Goal: Find specific page/section: Find specific page/section

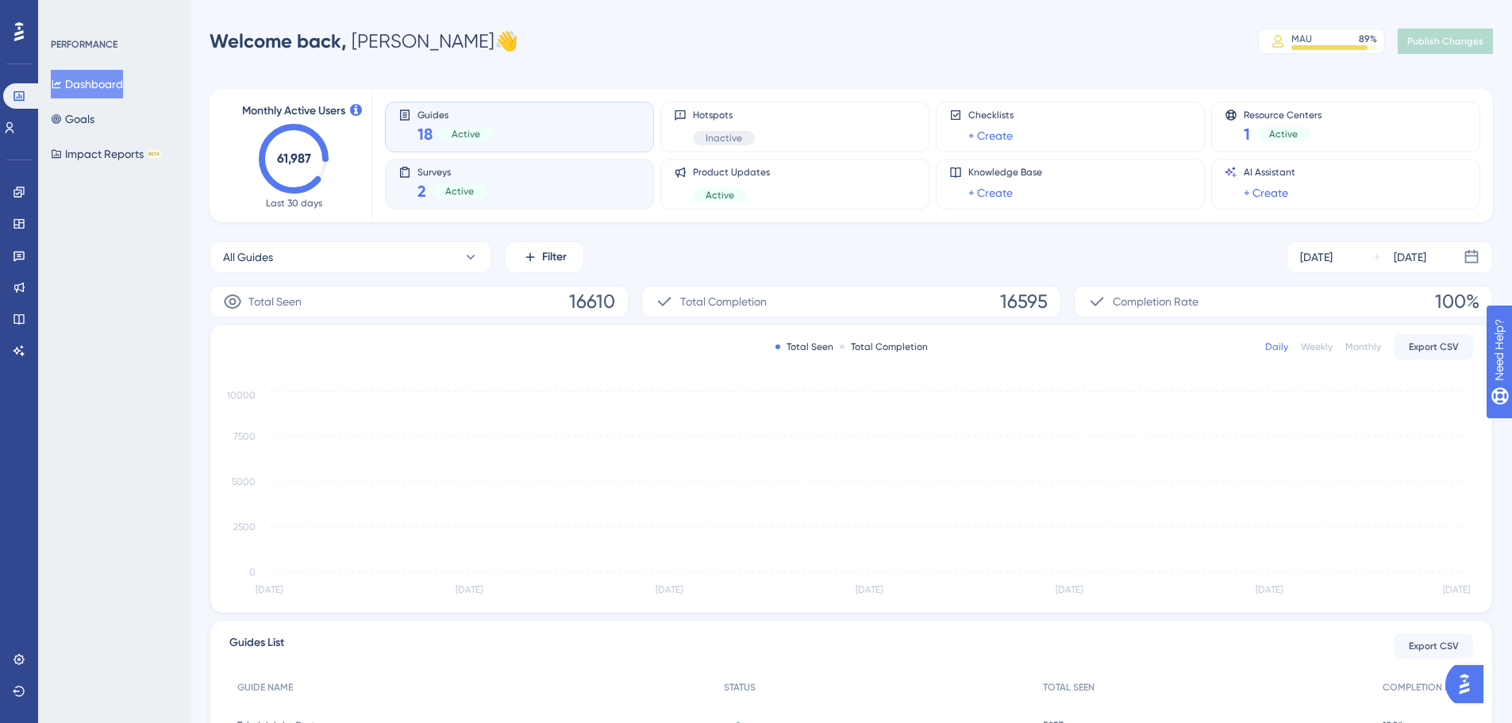
click at [561, 187] on div "Surveys 2 Active" at bounding box center [520, 184] width 242 height 37
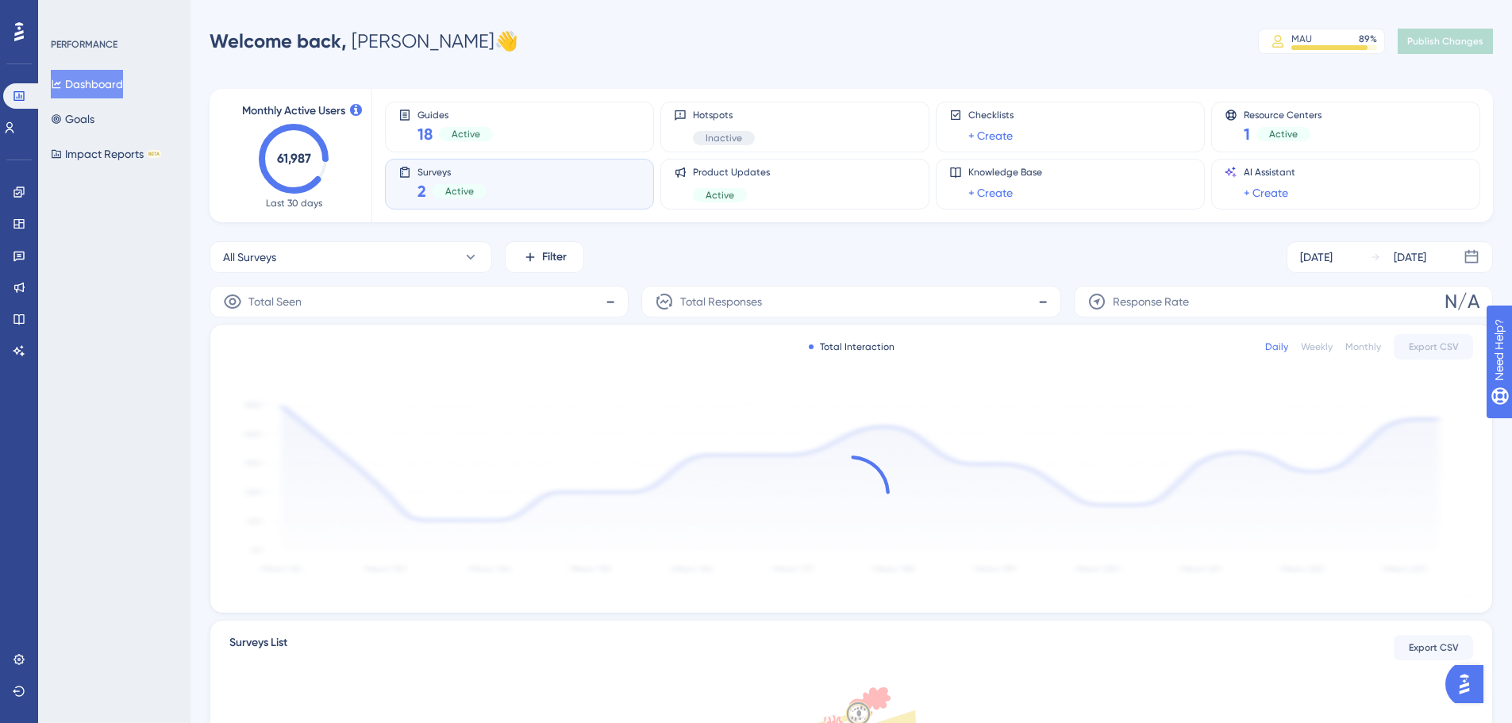
scroll to position [175, 0]
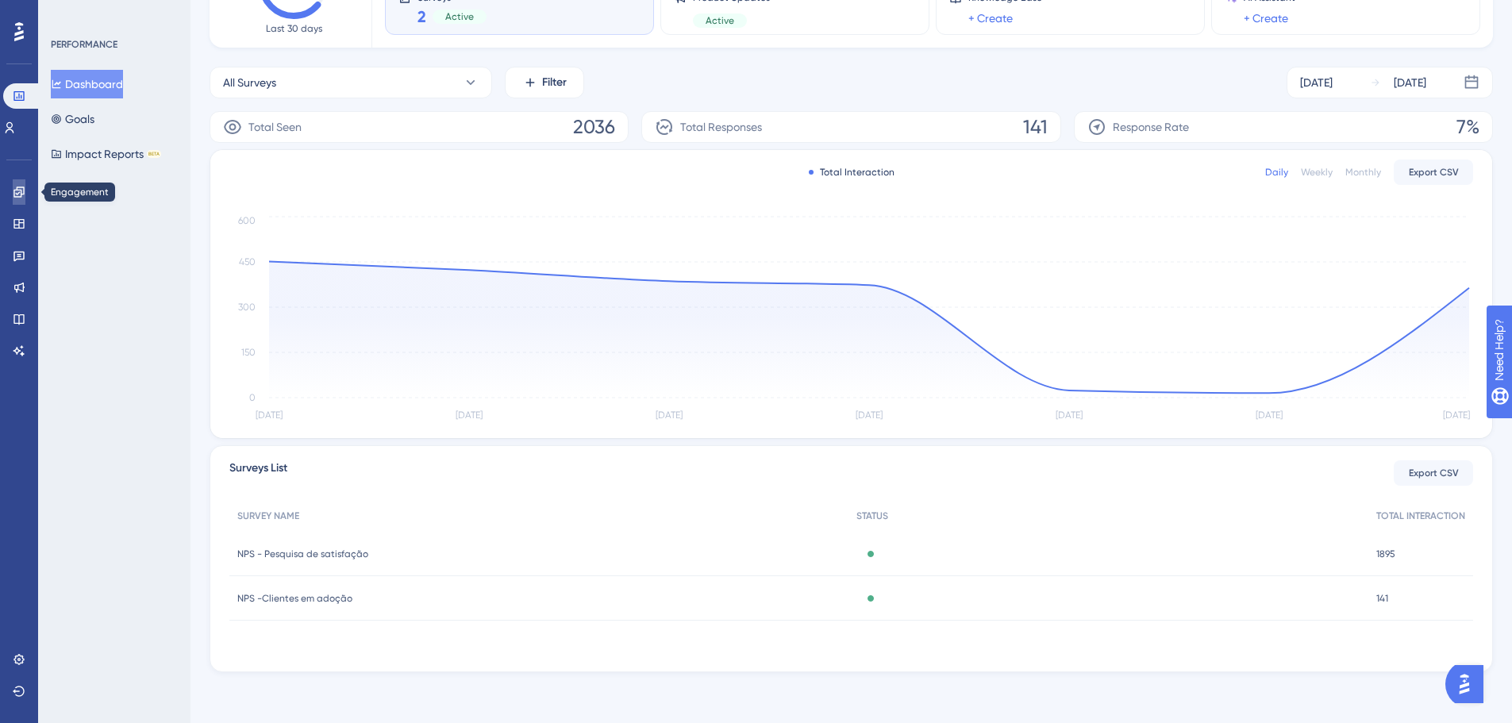
click at [18, 203] on link at bounding box center [19, 191] width 13 height 25
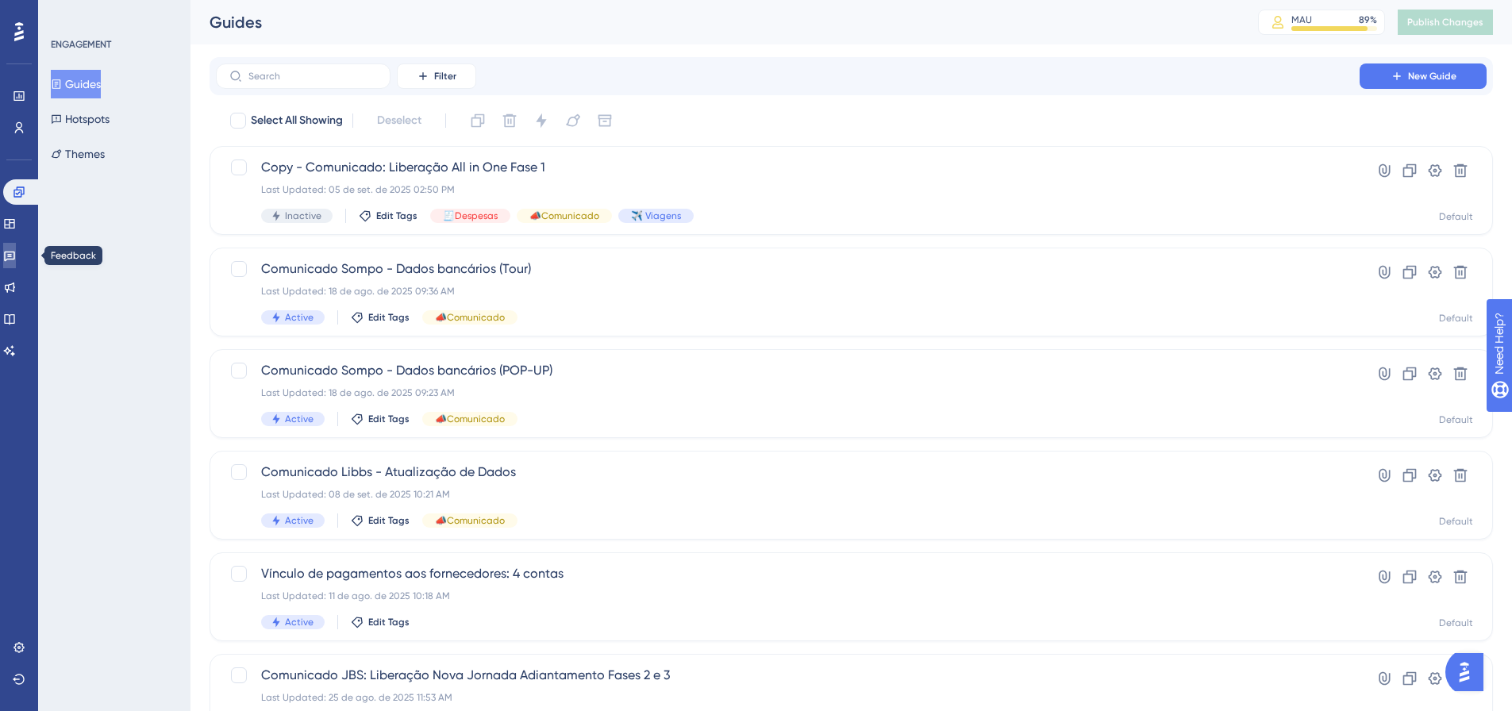
click at [15, 260] on icon at bounding box center [9, 257] width 11 height 10
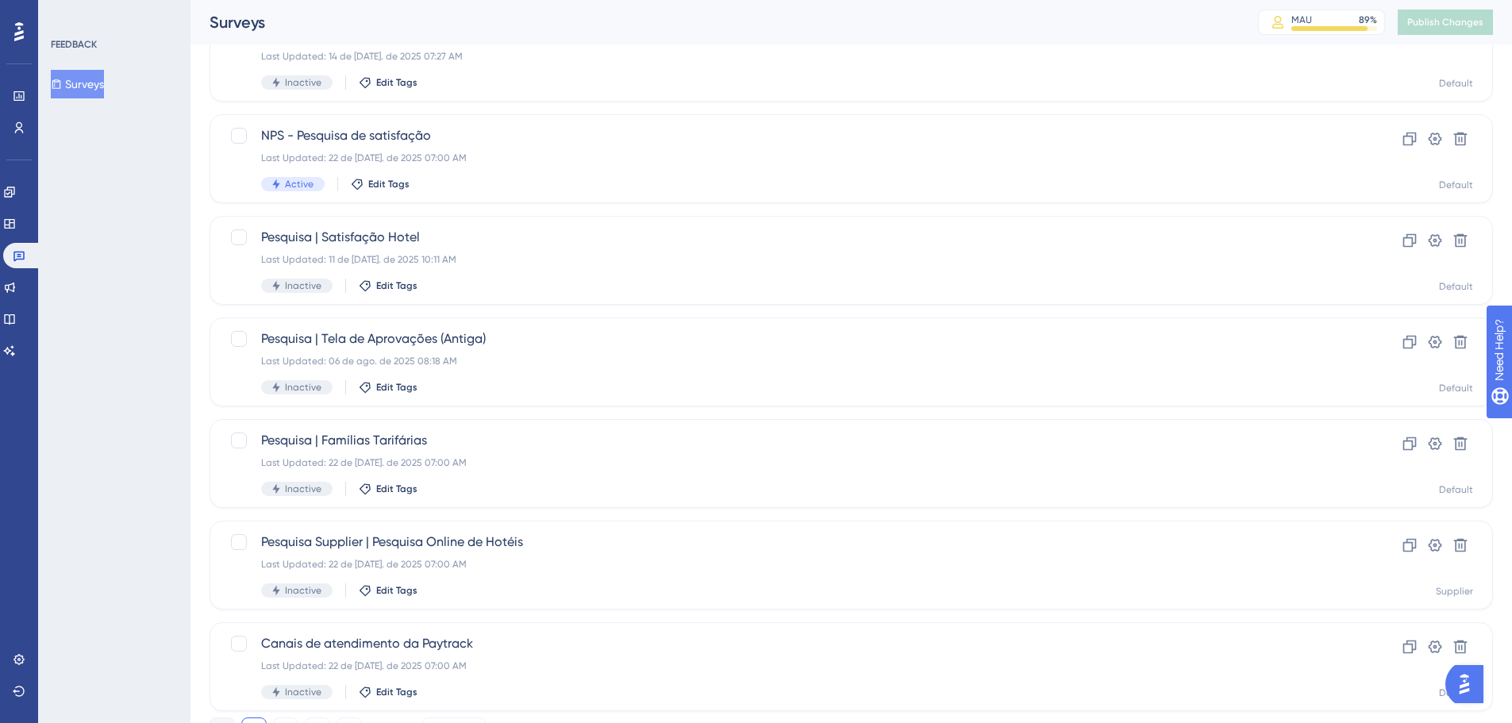
scroll to position [509, 0]
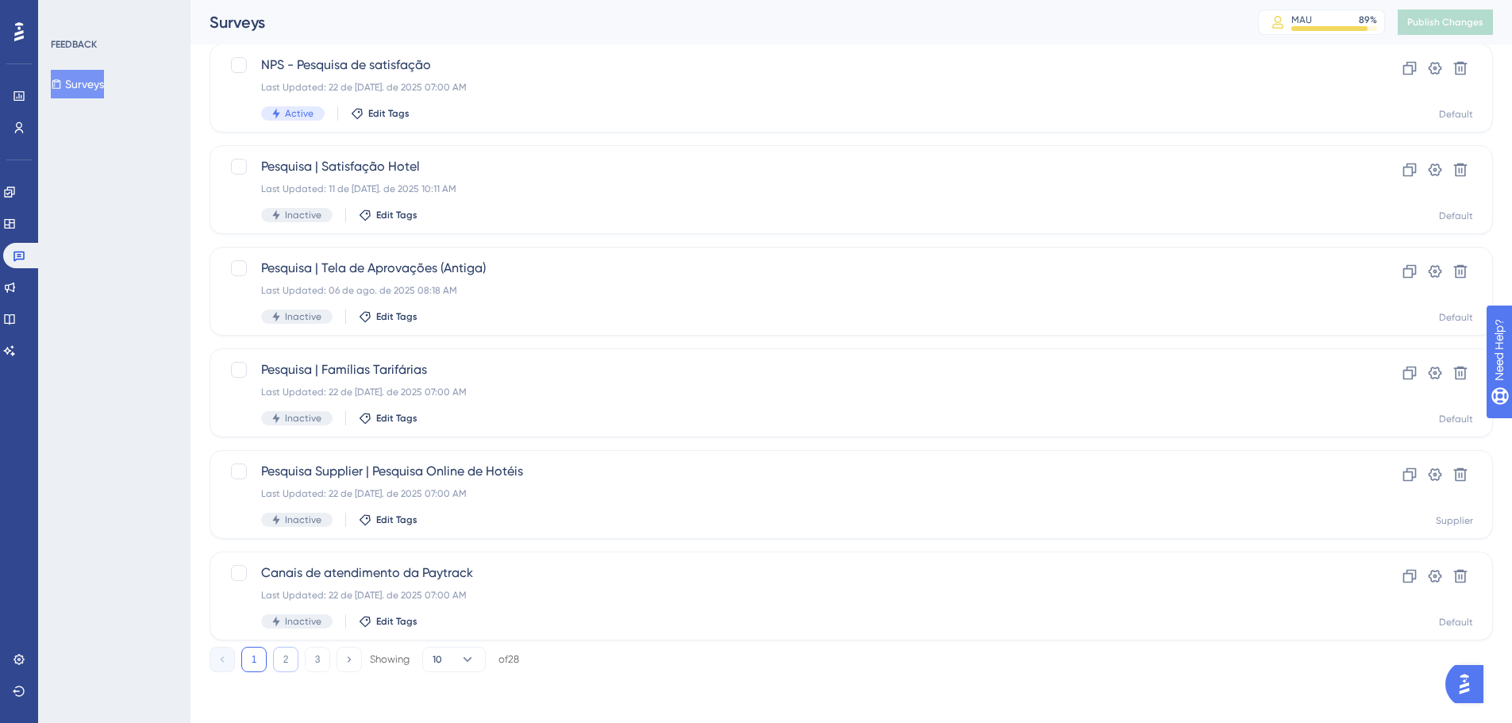
click at [291, 671] on button "2" at bounding box center [285, 659] width 25 height 25
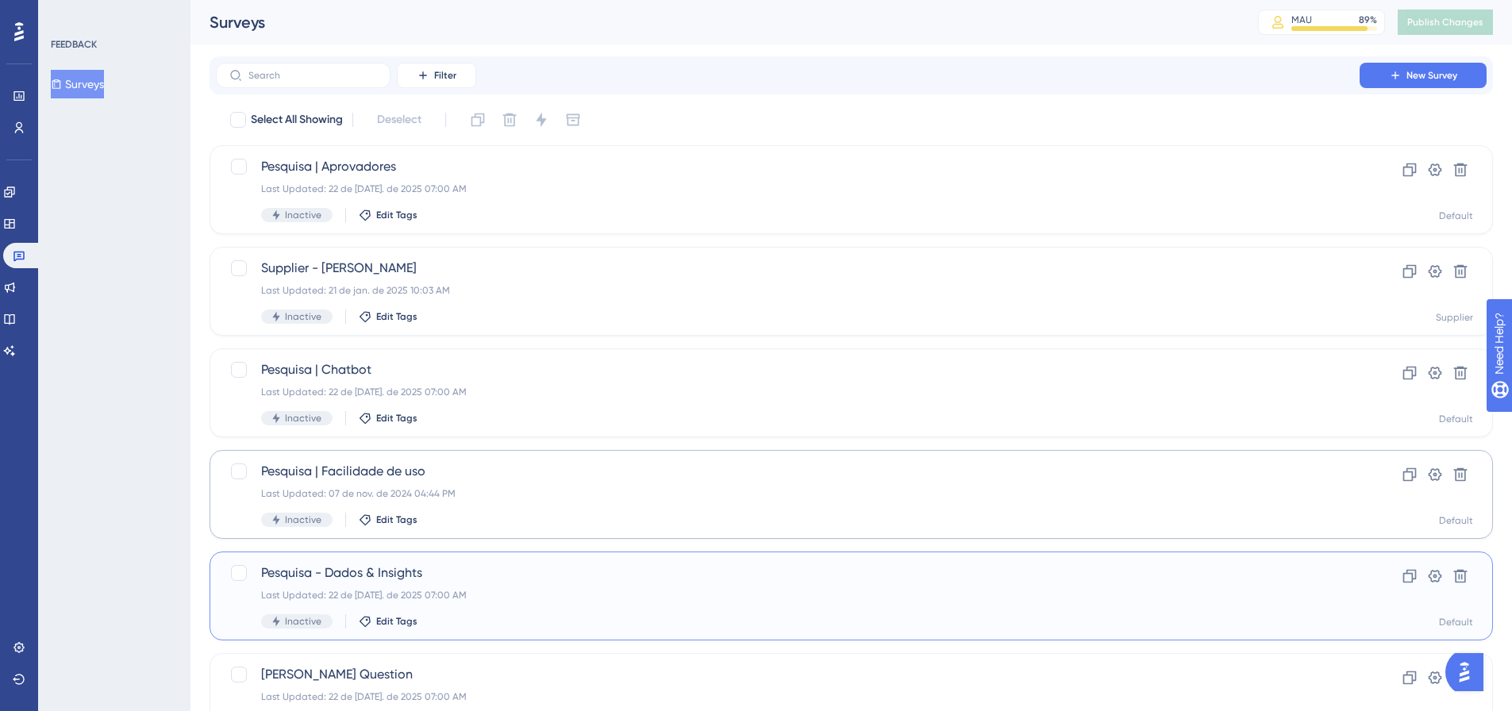
scroll to position [0, 0]
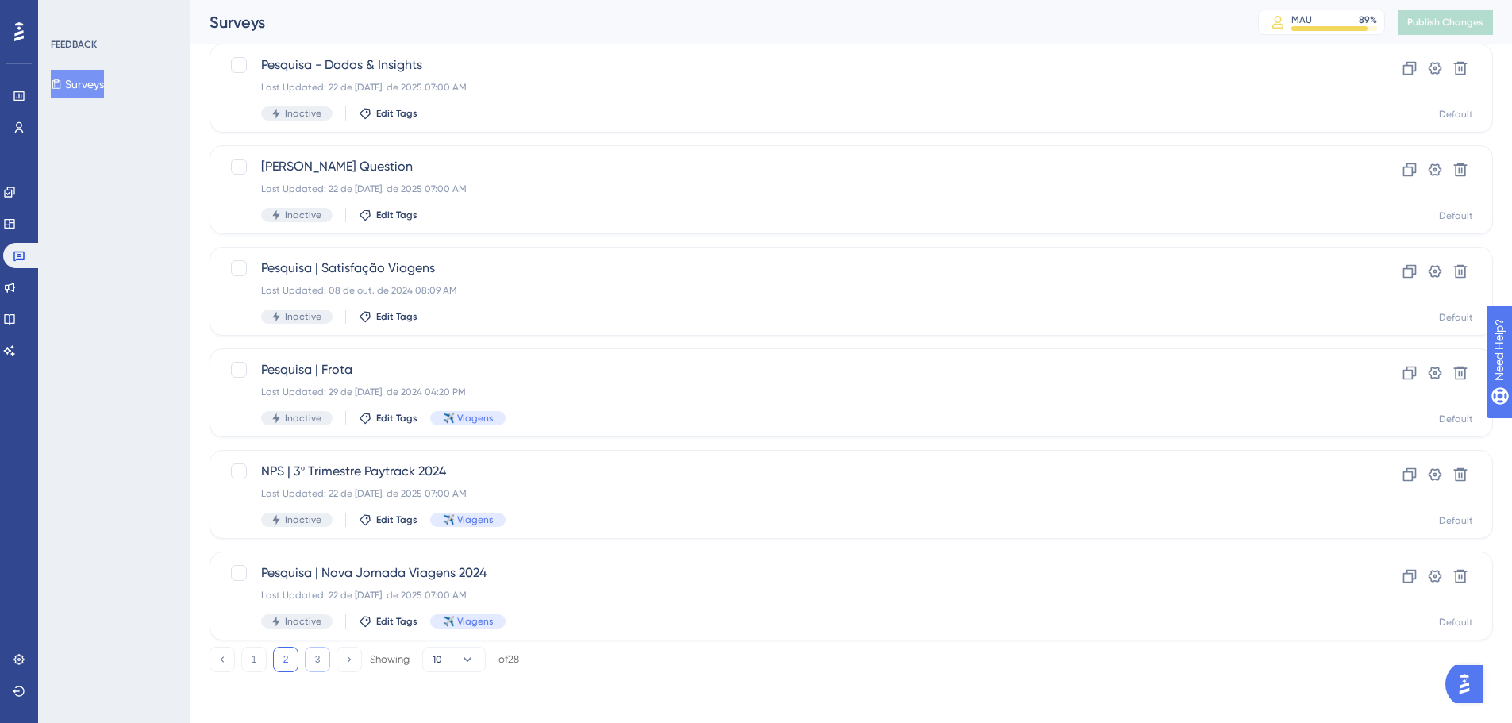
click at [322, 661] on button "3" at bounding box center [317, 659] width 25 height 25
